Goal: Book appointment/travel/reservation: Book appointment/travel/reservation

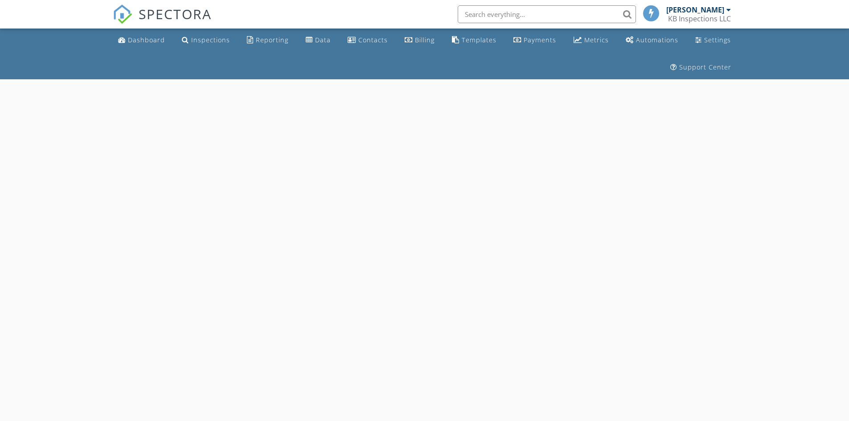
select select "8"
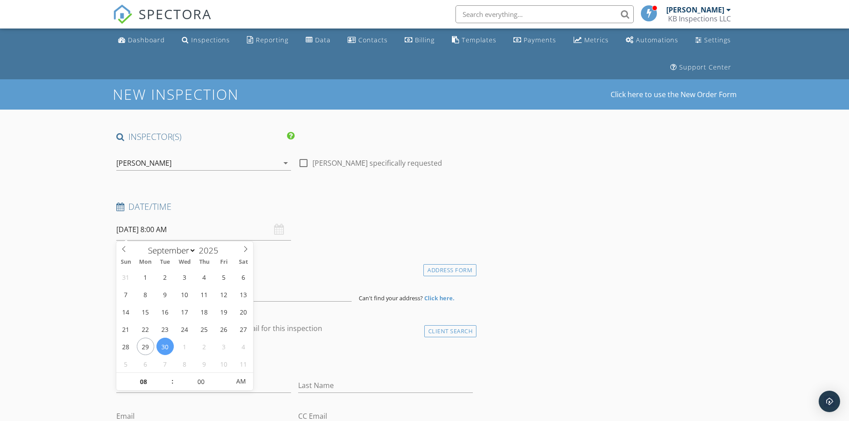
click at [196, 226] on input "09/30/2025 8:00 AM" at bounding box center [203, 230] width 175 height 22
type input "09"
type input "09/30/2025 9:00 AM"
click at [167, 378] on span at bounding box center [168, 377] width 6 height 9
type input "10"
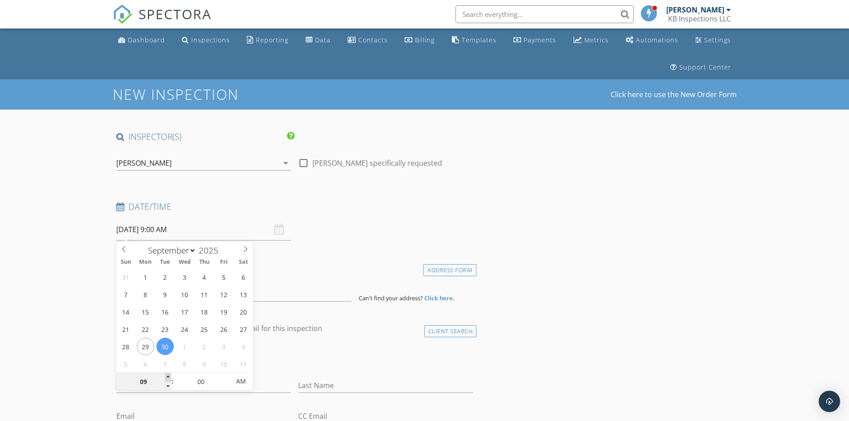
type input "09/30/2025 10:00 AM"
click at [167, 378] on span at bounding box center [168, 377] width 6 height 9
type input "11"
type input "09/30/2025 11:00 AM"
click at [167, 377] on span at bounding box center [168, 377] width 6 height 9
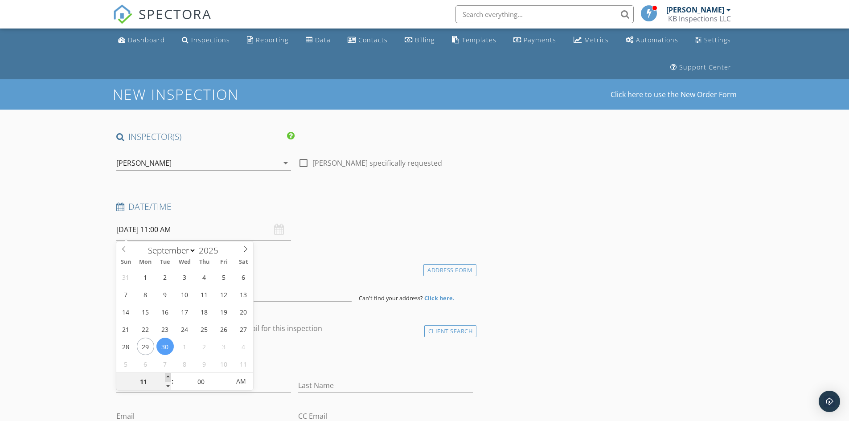
type input "12"
type input "09/30/2025 12:00 PM"
click at [167, 377] on span at bounding box center [168, 377] width 6 height 9
type input "01"
type input "09/30/2025 1:00 PM"
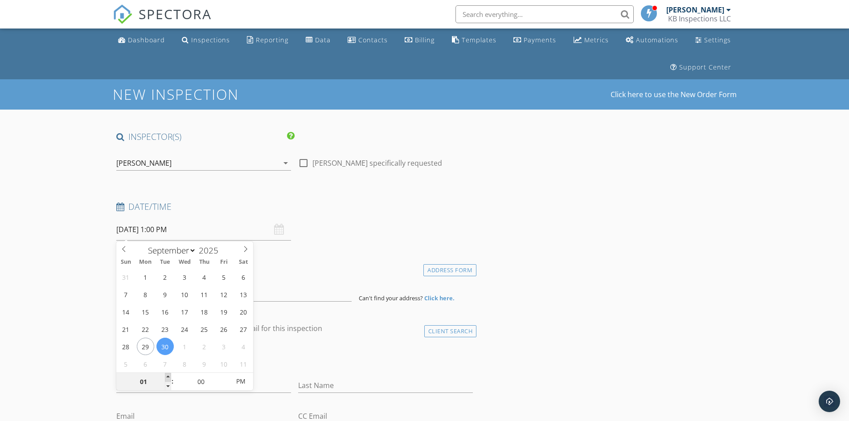
click at [167, 377] on span at bounding box center [168, 377] width 6 height 9
type input "02"
type input "09/30/2025 2:00 PM"
click at [167, 377] on span at bounding box center [168, 377] width 6 height 9
click at [348, 239] on div "Date/Time 09/30/2025 2:00 PM" at bounding box center [295, 221] width 364 height 40
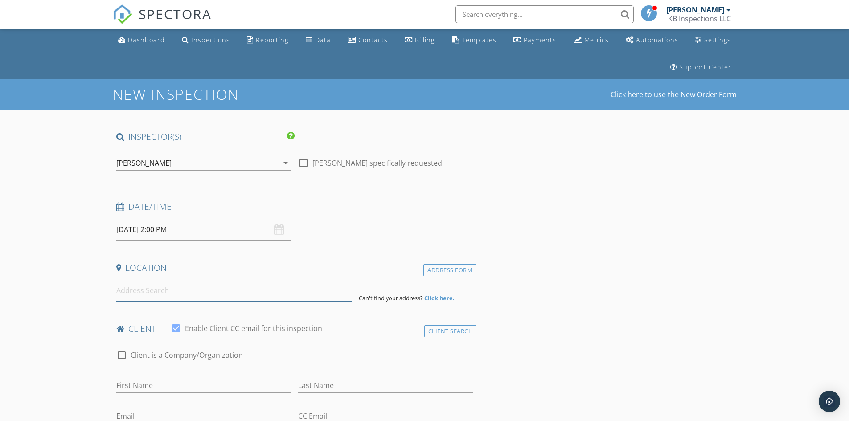
click at [147, 291] on input at bounding box center [233, 291] width 235 height 22
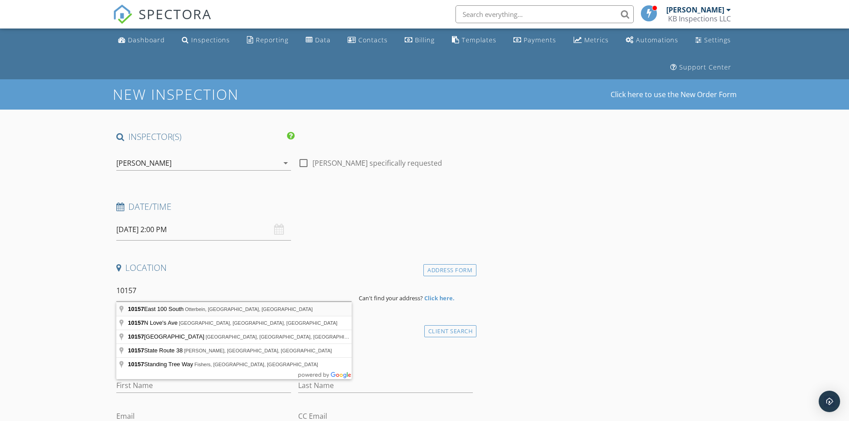
type input "10157 East 100 South, Otterbein, IN, USA"
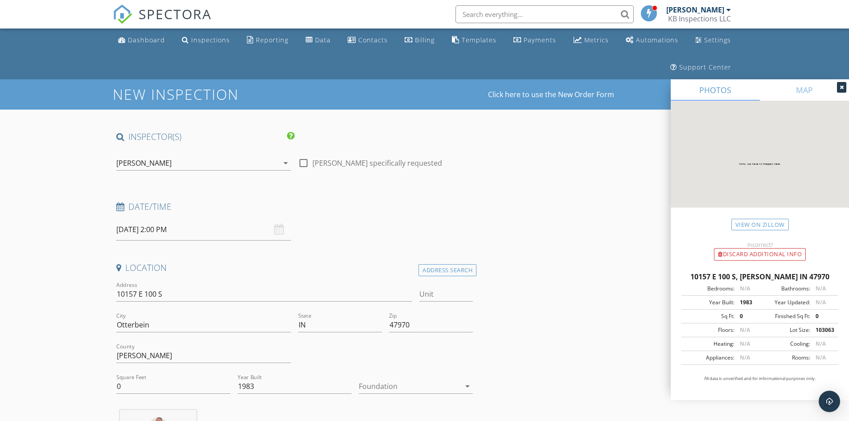
click at [467, 386] on icon "arrow_drop_down" at bounding box center [467, 386] width 11 height 11
click at [390, 364] on div "Basement" at bounding box center [416, 362] width 100 height 11
drag, startPoint x: 257, startPoint y: 386, endPoint x: 226, endPoint y: 385, distance: 30.3
click at [226, 385] on div "Address 10157 E 100 S Unit City Otterbein State IN Zip 47970 County Benton Squa…" at bounding box center [295, 341] width 364 height 123
type input "1890"
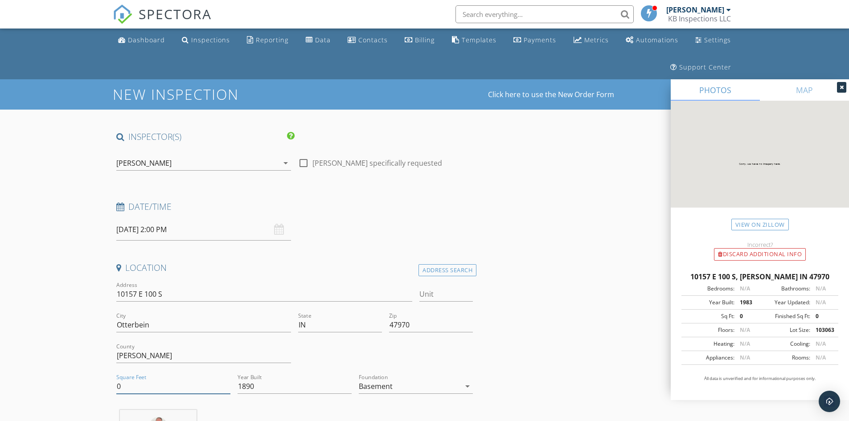
drag, startPoint x: 140, startPoint y: 385, endPoint x: 114, endPoint y: 385, distance: 26.7
click at [114, 385] on div "Square Feet 0" at bounding box center [173, 387] width 121 height 31
type input "2912"
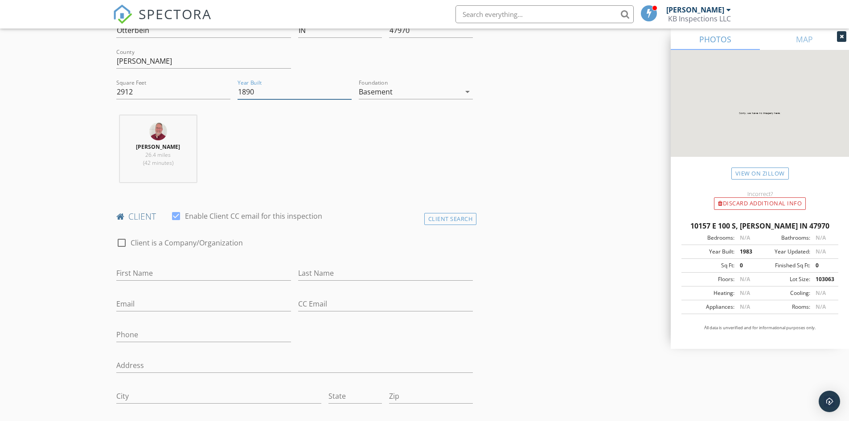
scroll to position [312, 0]
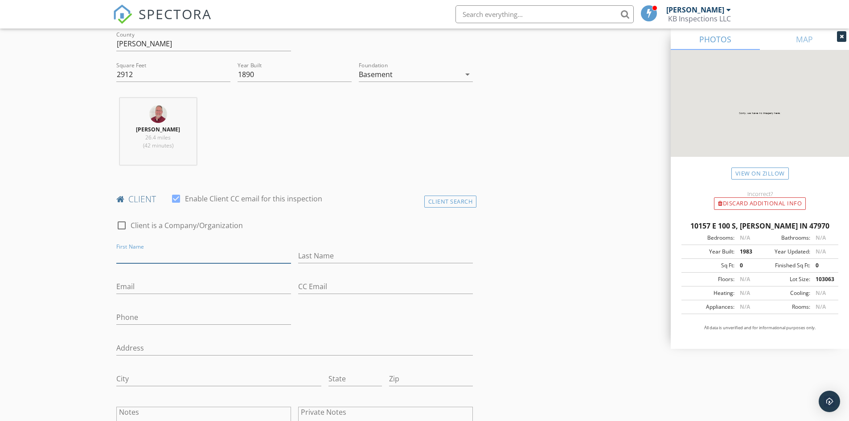
click at [130, 255] on input "First Name" at bounding box center [203, 256] width 175 height 15
type input "Judy"
type input "Wirtz"
type input "novotnyre@centurylink.net"
click at [139, 316] on input "Phone" at bounding box center [203, 317] width 175 height 15
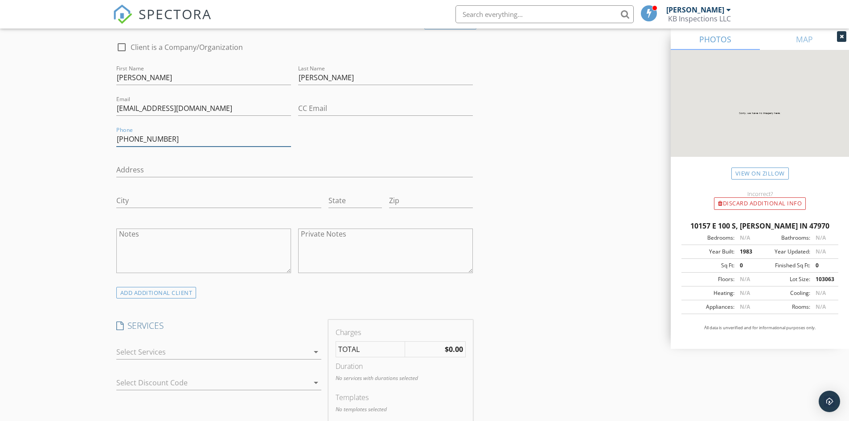
scroll to position [535, 0]
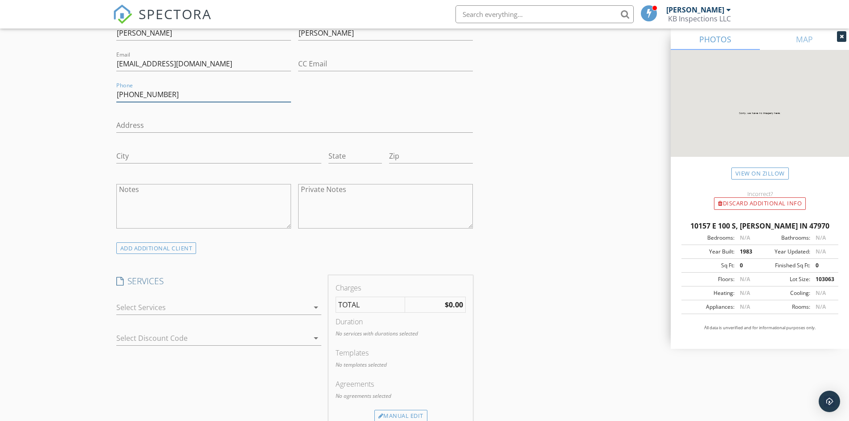
type input "219-613-9858"
click at [317, 307] on icon "arrow_drop_down" at bounding box center [316, 307] width 11 height 11
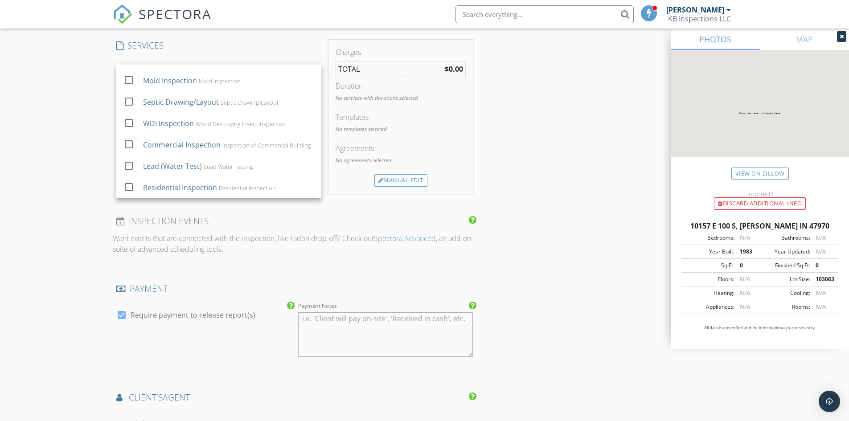
scroll to position [757, 0]
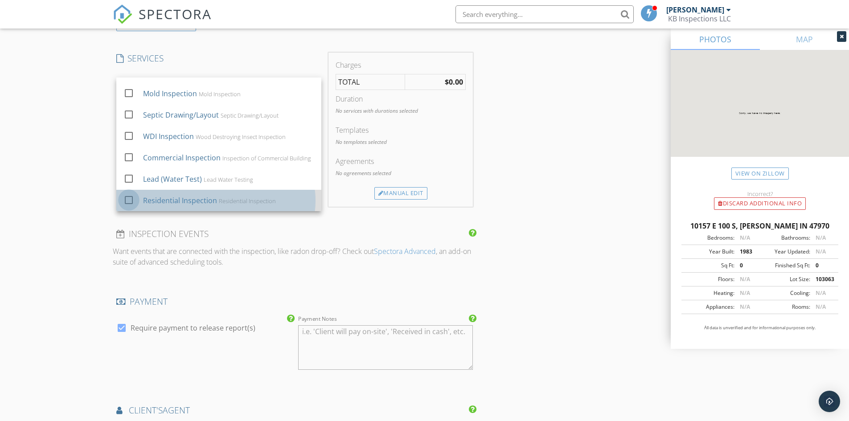
click at [129, 201] on div at bounding box center [128, 199] width 15 height 15
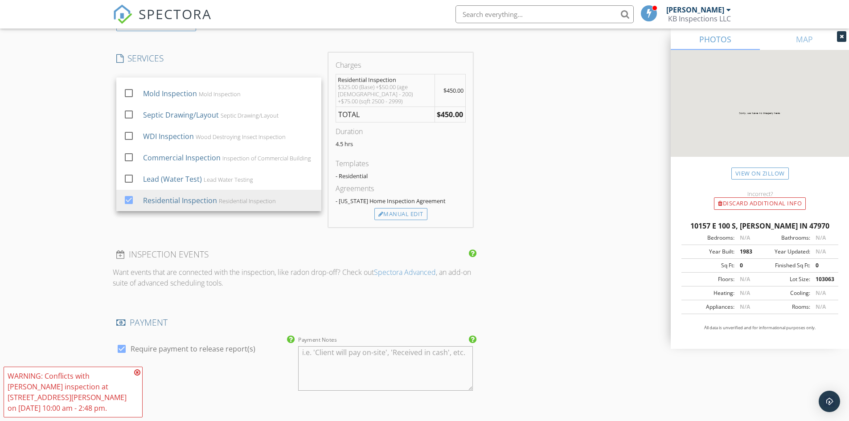
click at [523, 169] on div "INSPECTOR(S) check_box Kenneth B. Smith PRIMARY Kenneth B. Smith arrow_drop_dow…" at bounding box center [425, 126] width 624 height 1504
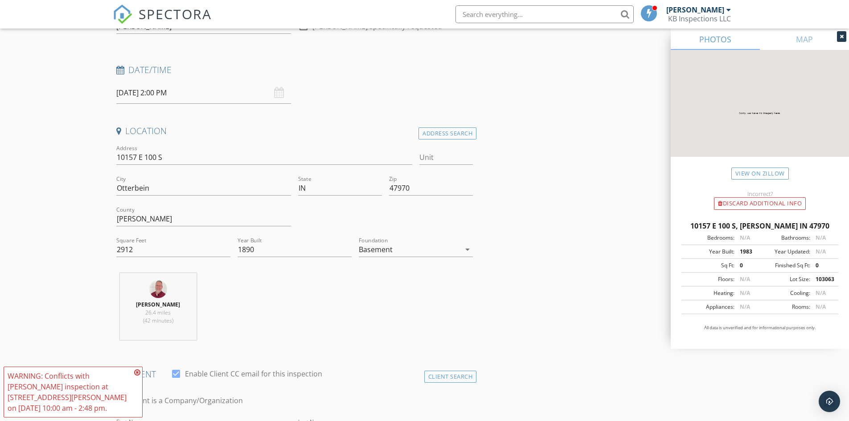
scroll to position [89, 0]
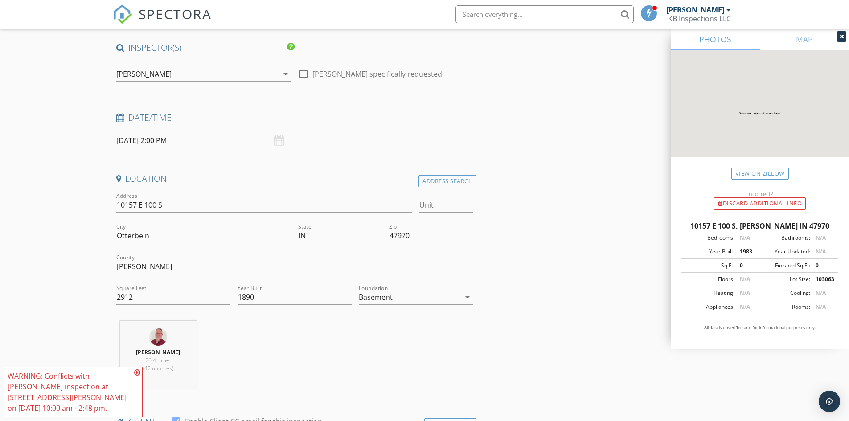
click at [137, 376] on icon at bounding box center [137, 372] width 6 height 7
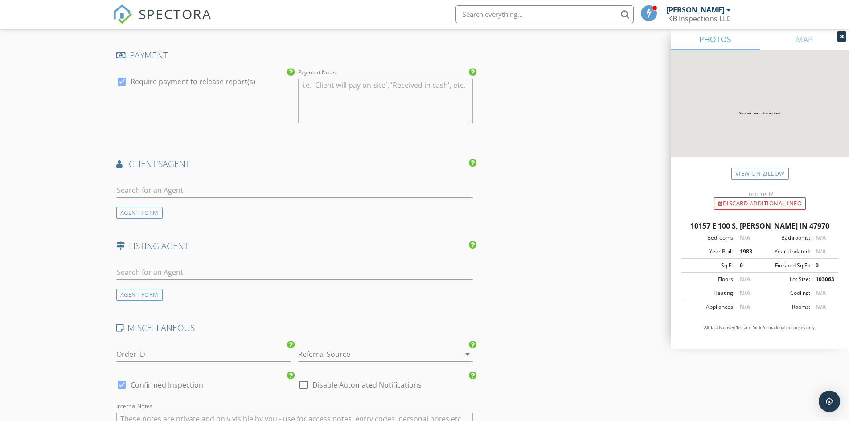
scroll to position [1069, 0]
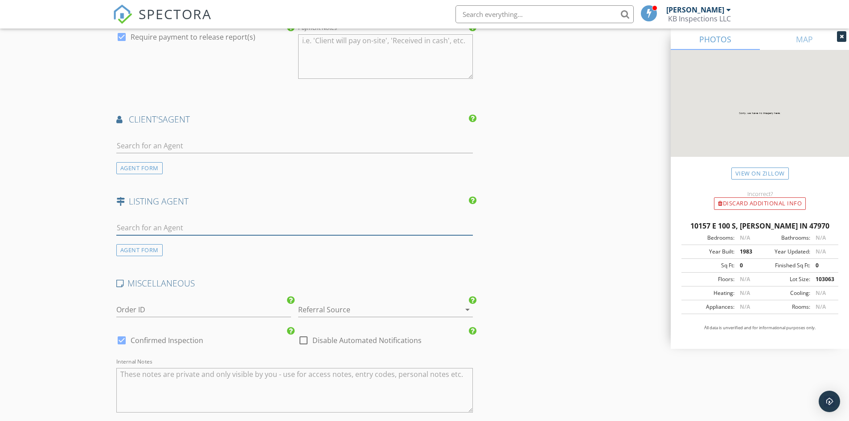
click at [147, 221] on input "text" at bounding box center [294, 228] width 357 height 15
type input "M"
click at [143, 244] on div "AGENT FORM" at bounding box center [139, 250] width 46 height 12
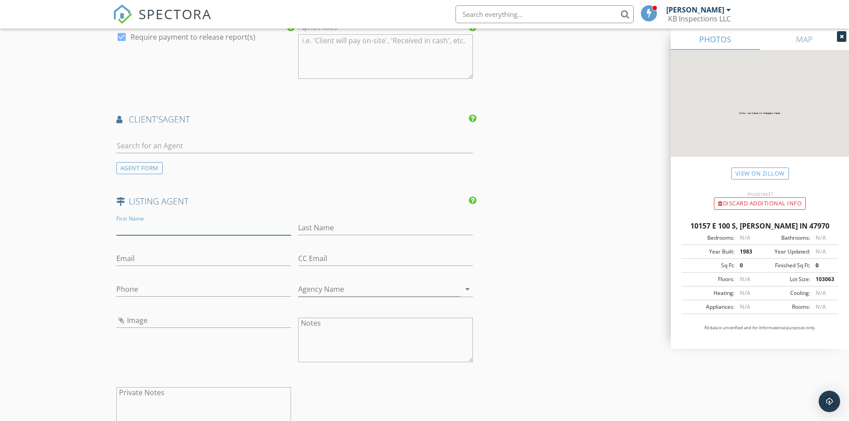
click at [139, 221] on input "First Name" at bounding box center [203, 228] width 175 height 15
type input "Marci"
type input "Burton"
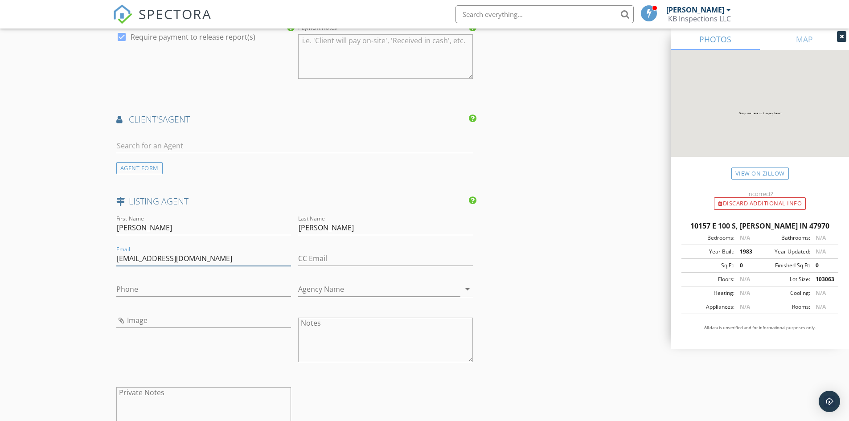
type input "marciburtonrealty@gmail.com"
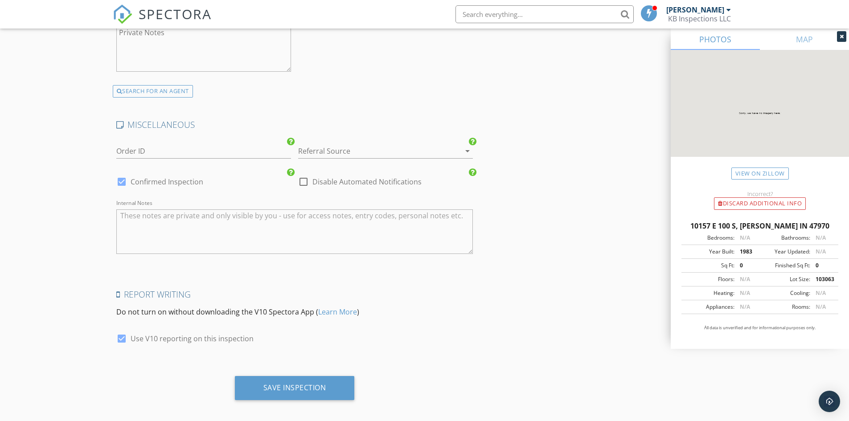
scroll to position [1385, 0]
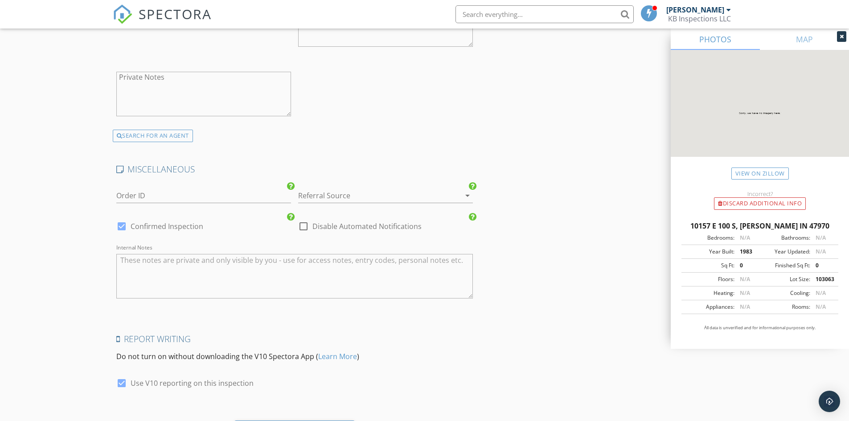
type input "765-404-7048"
click at [120, 219] on div at bounding box center [121, 226] width 15 height 15
checkbox input "false"
checkbox input "true"
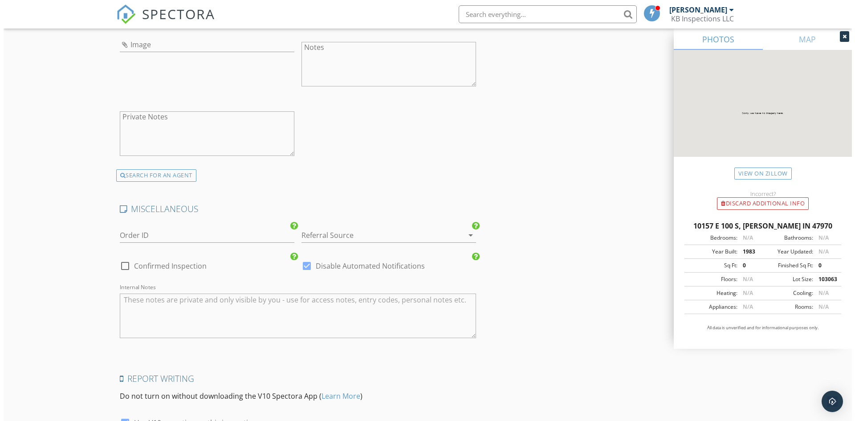
scroll to position [1429, 0]
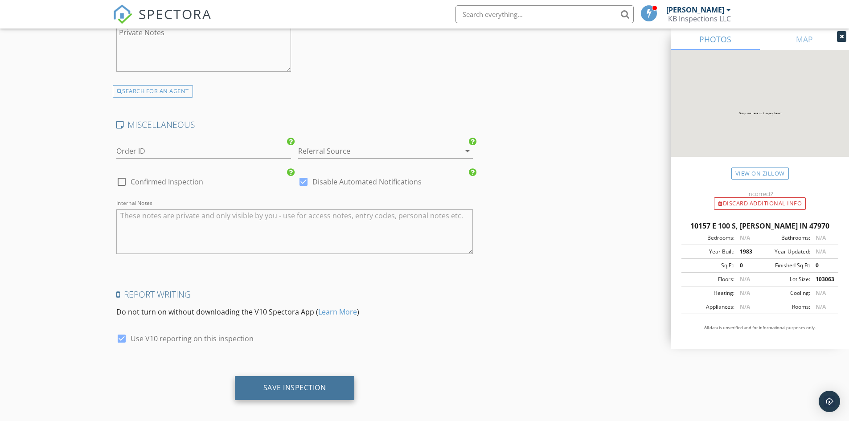
click at [284, 385] on div "Save Inspection" at bounding box center [294, 387] width 63 height 9
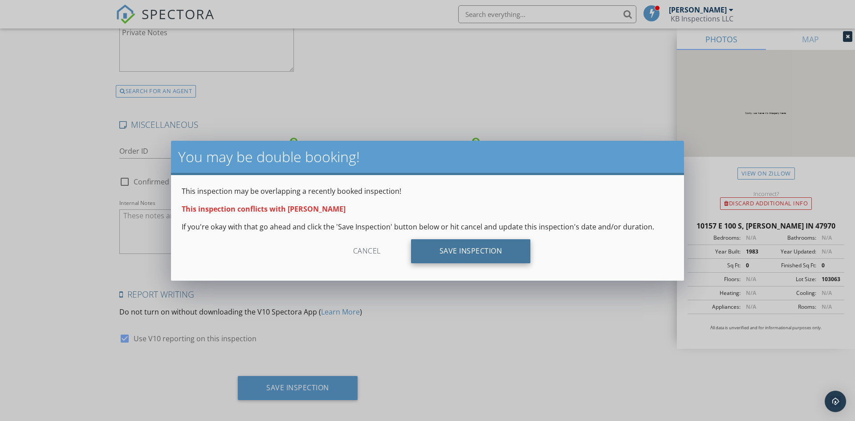
click at [485, 259] on div "Save Inspection" at bounding box center [471, 251] width 120 height 24
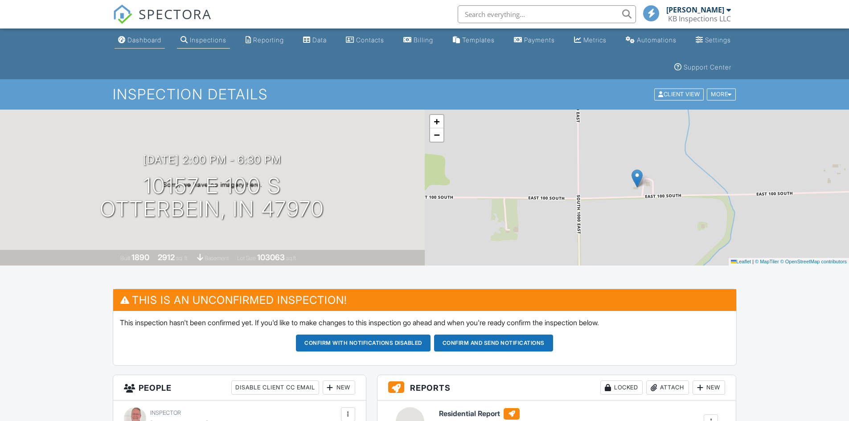
click at [135, 36] on div "Dashboard" at bounding box center [144, 40] width 34 height 8
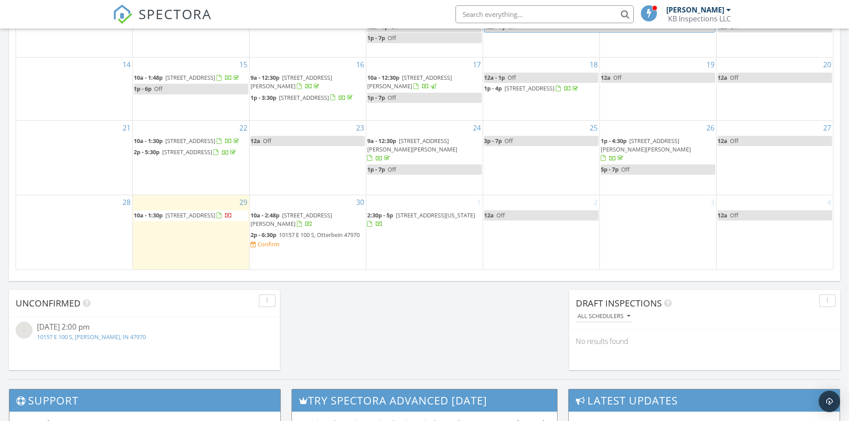
scroll to position [579, 0]
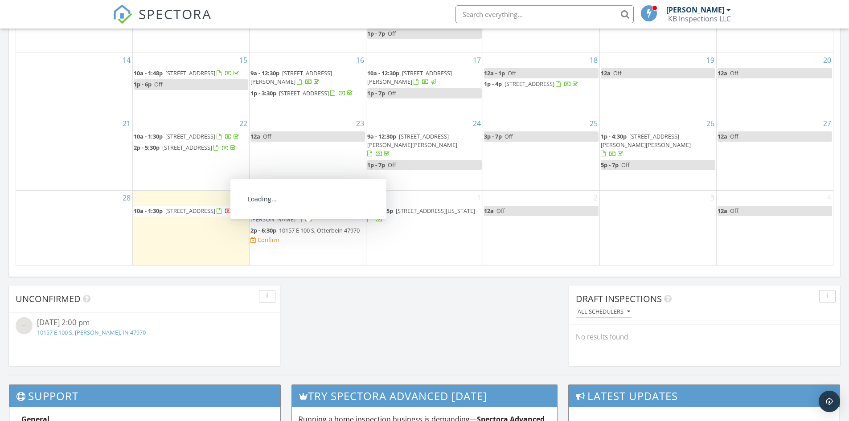
click at [297, 230] on span "10157 E 100 S, Otterbein 47970" at bounding box center [319, 230] width 81 height 8
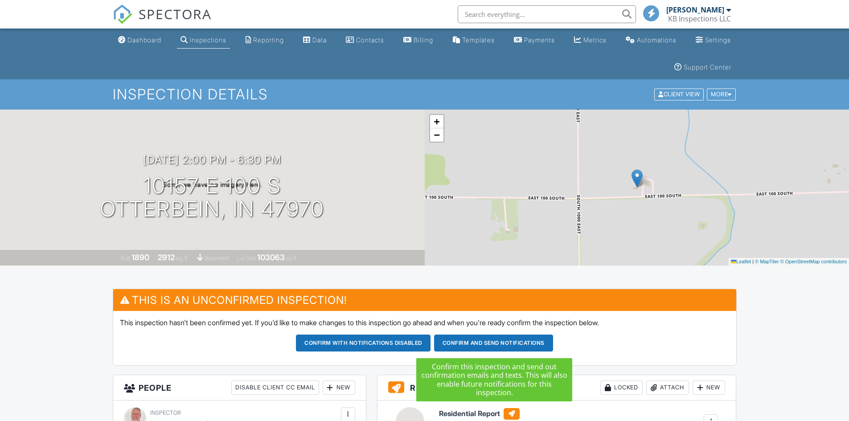
click at [484, 344] on button "Confirm and send notifications" at bounding box center [493, 343] width 119 height 17
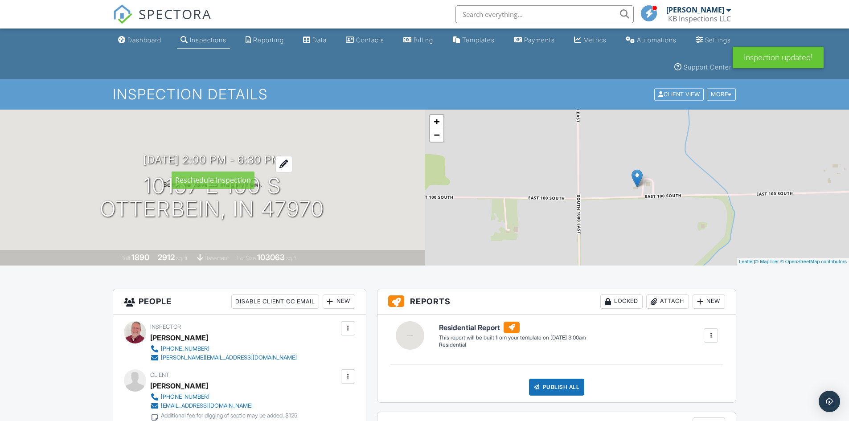
click at [243, 157] on h3 "[DATE] 2:00 pm - 6:30 pm" at bounding box center [212, 160] width 138 height 12
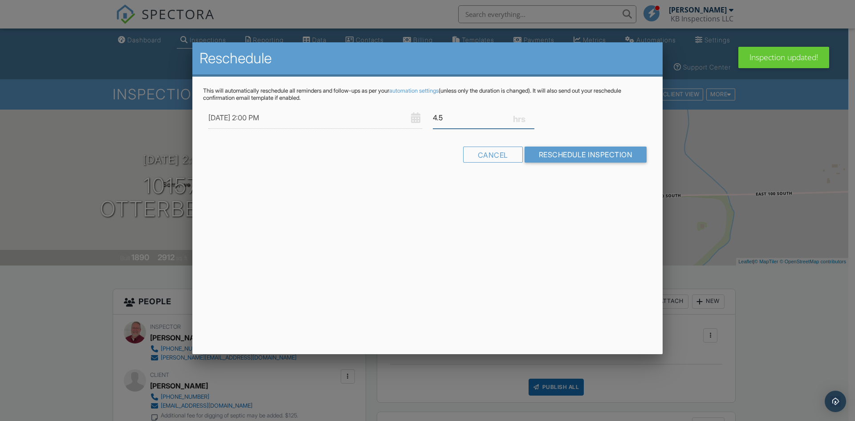
drag, startPoint x: 452, startPoint y: 119, endPoint x: 430, endPoint y: 116, distance: 21.9
click at [430, 116] on div "4.5" at bounding box center [484, 118] width 112 height 22
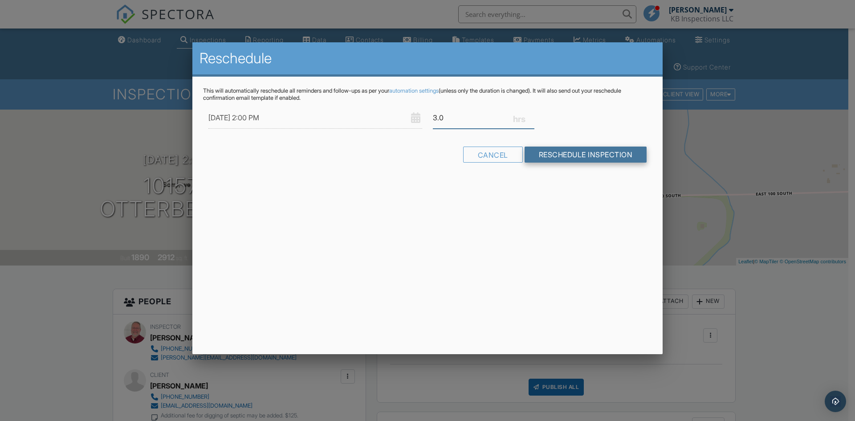
type input "3.0"
click at [567, 153] on input "Reschedule Inspection" at bounding box center [586, 155] width 123 height 16
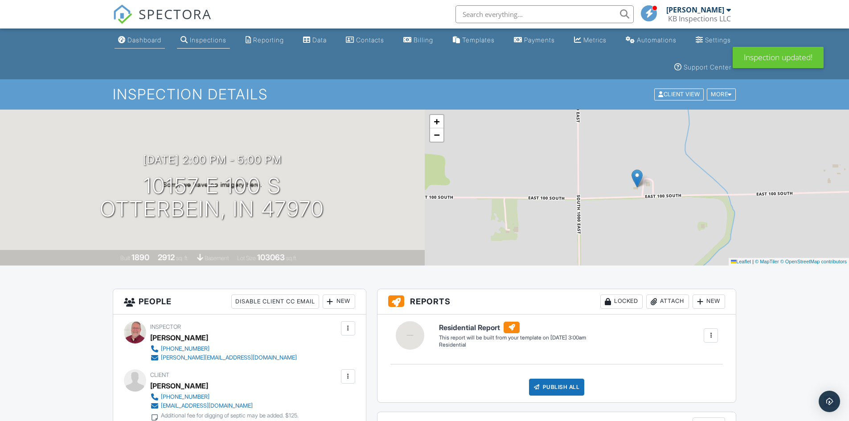
click at [134, 40] on div "Dashboard" at bounding box center [144, 40] width 34 height 8
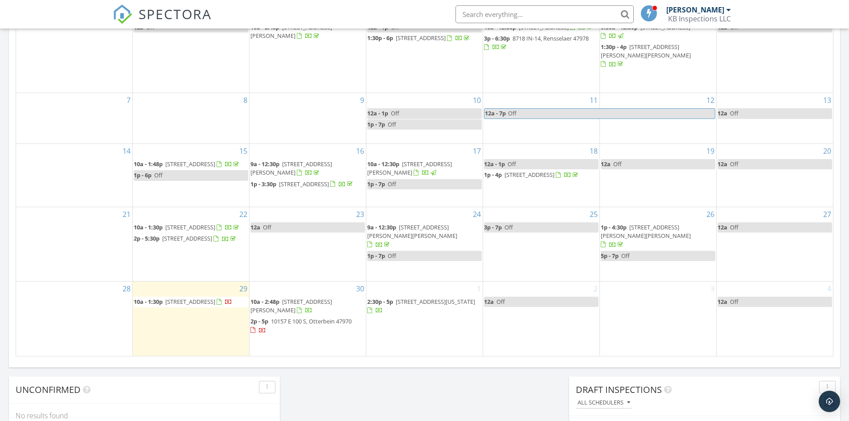
scroll to position [535, 0]
